Goal: Information Seeking & Learning: Learn about a topic

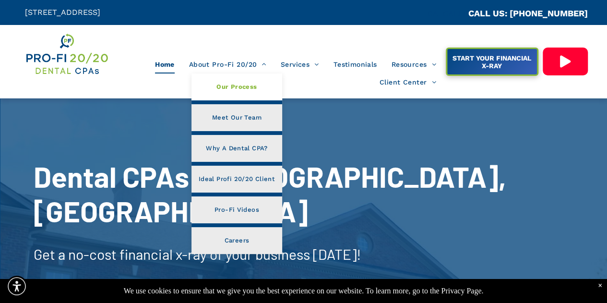
click at [244, 85] on span "Our Process" at bounding box center [237, 87] width 40 height 12
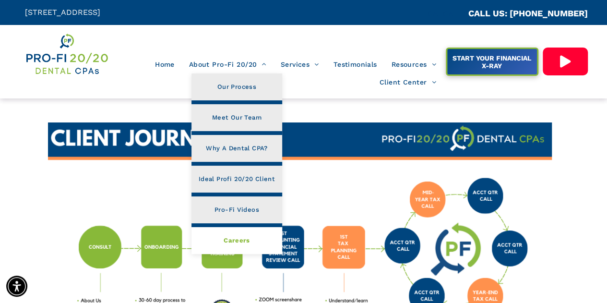
click at [247, 232] on link "Careers" at bounding box center [237, 240] width 91 height 27
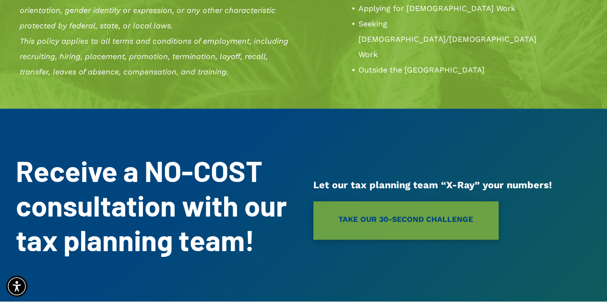
scroll to position [2211, 0]
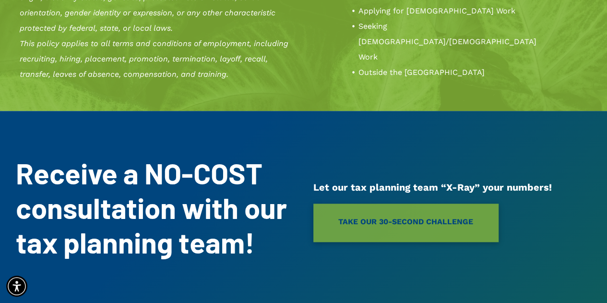
drag, startPoint x: 126, startPoint y: 149, endPoint x: 269, endPoint y: 19, distance: 193.8
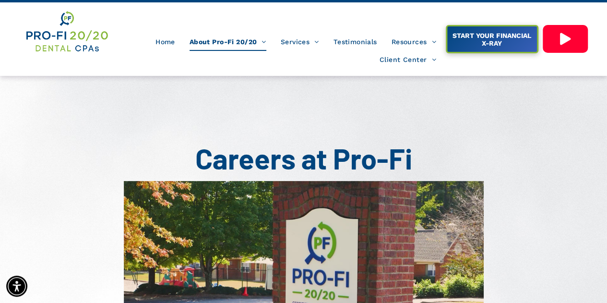
scroll to position [0, 0]
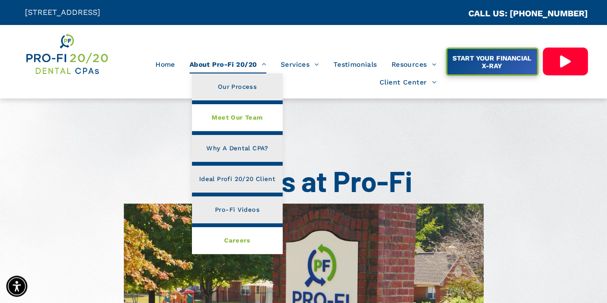
click at [225, 115] on span "Meet Our Team" at bounding box center [237, 117] width 51 height 12
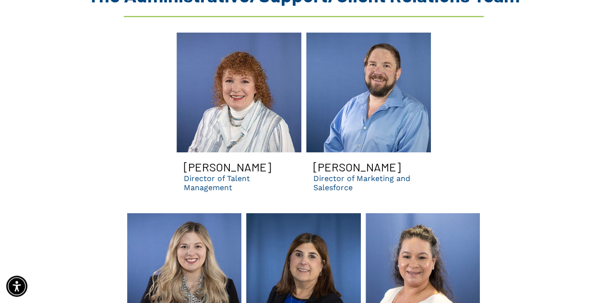
scroll to position [2659, 0]
